Goal: Information Seeking & Learning: Learn about a topic

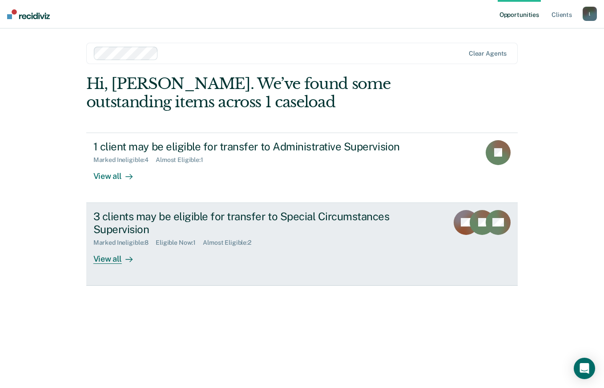
click at [105, 259] on div "View all" at bounding box center [118, 254] width 50 height 17
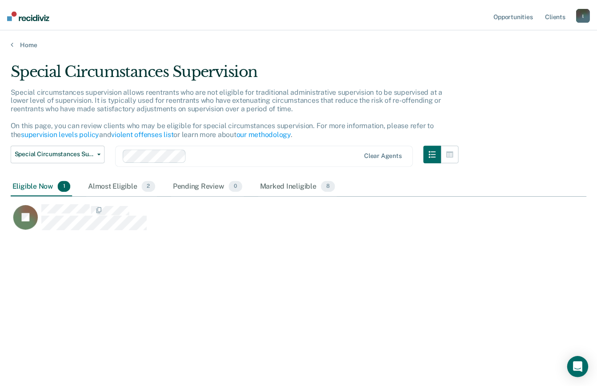
scroll to position [253, 576]
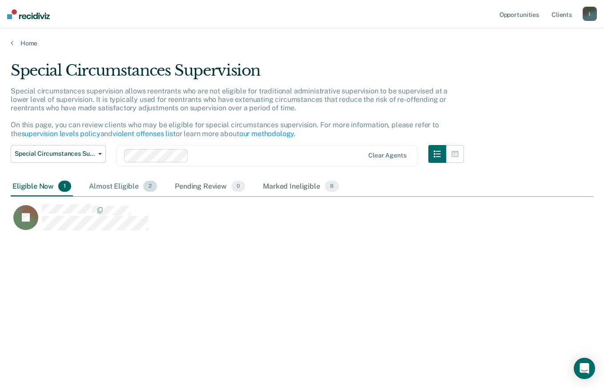
click at [110, 183] on div "Almost Eligible 2" at bounding box center [123, 187] width 72 height 20
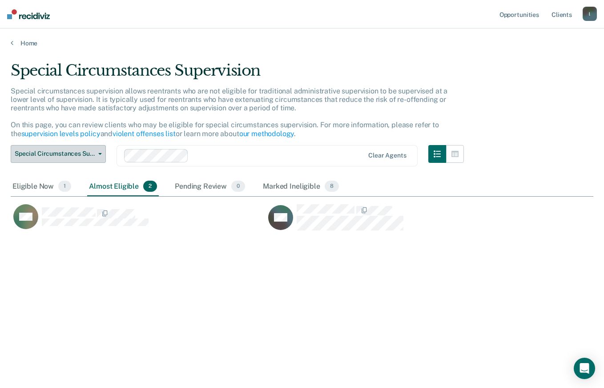
click at [97, 155] on button "Special Circumstances Supervision" at bounding box center [58, 154] width 95 height 18
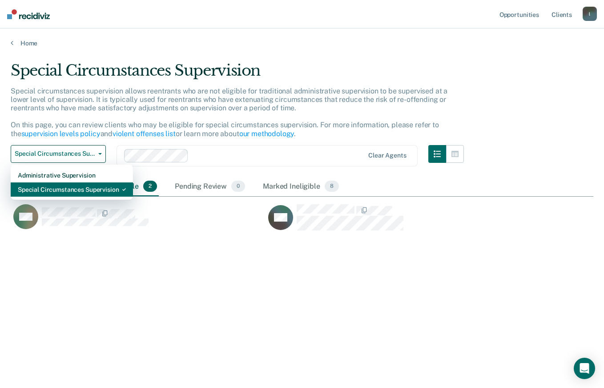
click at [49, 190] on div "Special Circumstances Supervision" at bounding box center [72, 189] width 108 height 14
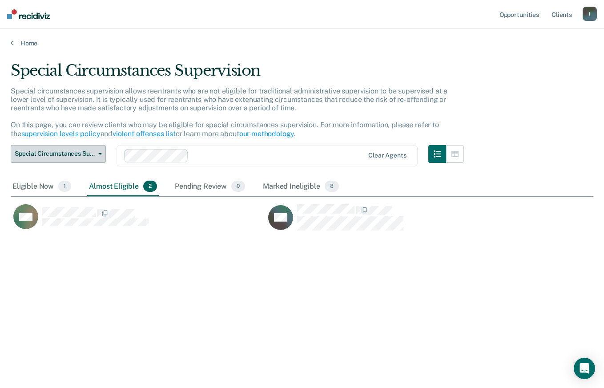
click at [94, 154] on span "Special Circumstances Supervision" at bounding box center [55, 154] width 80 height 8
click at [92, 151] on span "Special Circumstances Supervision" at bounding box center [55, 154] width 80 height 8
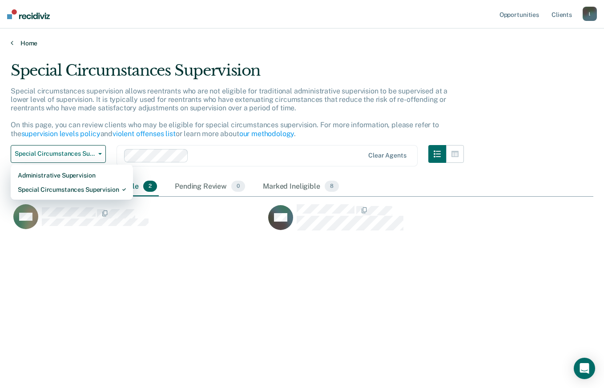
click at [16, 43] on link "Home" at bounding box center [302, 43] width 583 height 8
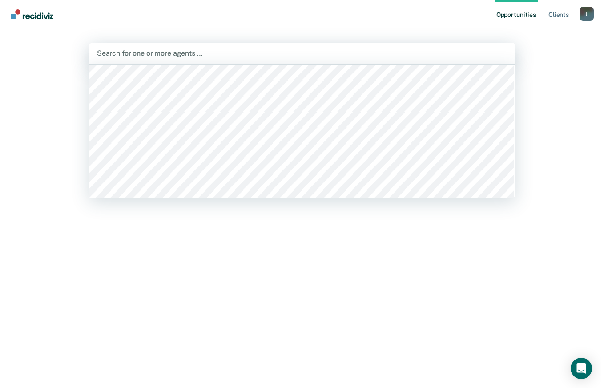
scroll to position [379, 0]
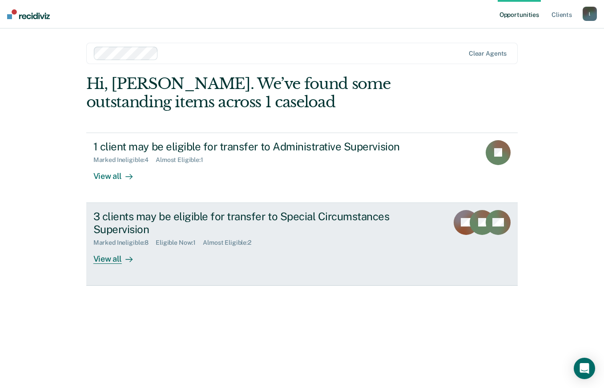
click at [94, 262] on div "View all" at bounding box center [118, 254] width 50 height 17
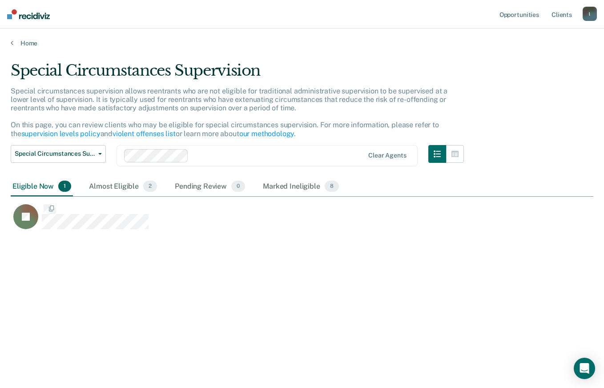
scroll to position [253, 576]
click at [11, 42] on icon at bounding box center [12, 42] width 3 height 7
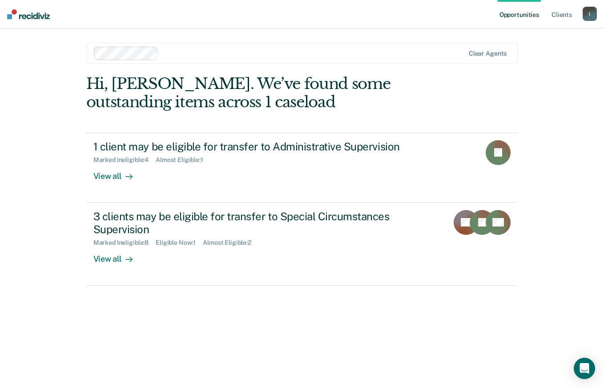
click at [564, 18] on link "Client s" at bounding box center [562, 14] width 24 height 28
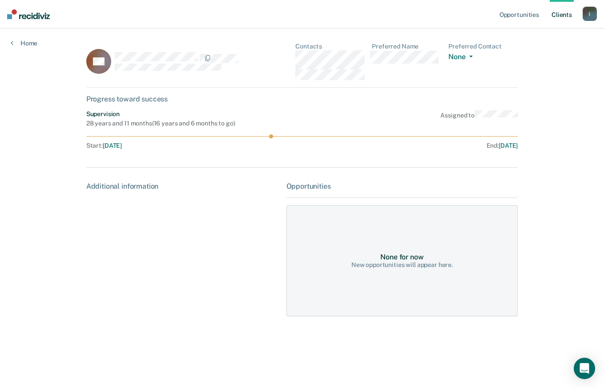
click at [93, 189] on div "Additional information" at bounding box center [182, 186] width 193 height 8
click at [94, 184] on div "Additional information" at bounding box center [182, 186] width 193 height 8
click at [94, 189] on div "Additional information" at bounding box center [182, 186] width 193 height 8
click at [406, 264] on div "New opportunities will appear here." at bounding box center [401, 265] width 101 height 8
